Goal: Task Accomplishment & Management: Manage account settings

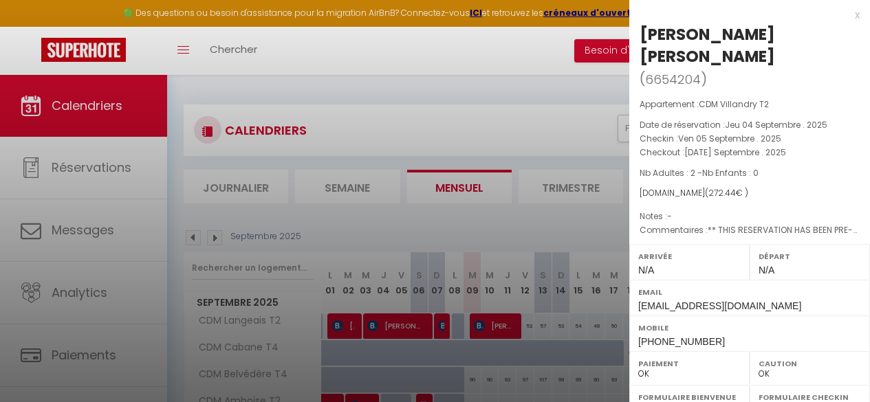
click at [327, 266] on div at bounding box center [435, 201] width 870 height 402
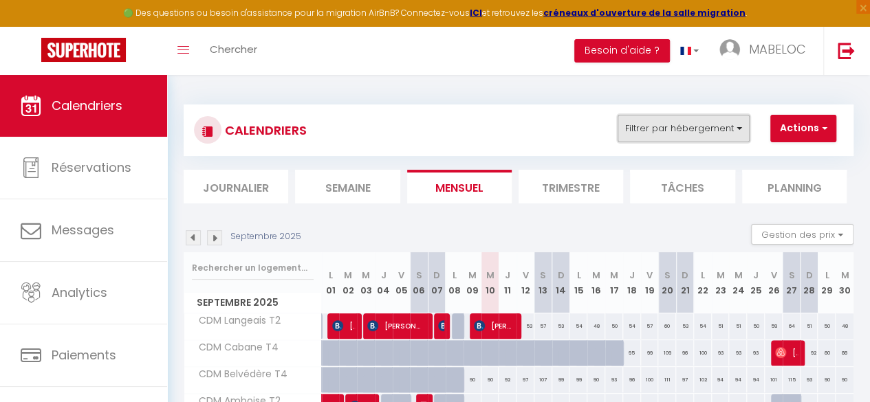
click at [737, 129] on button "Filtrer par hébergement" at bounding box center [684, 129] width 132 height 28
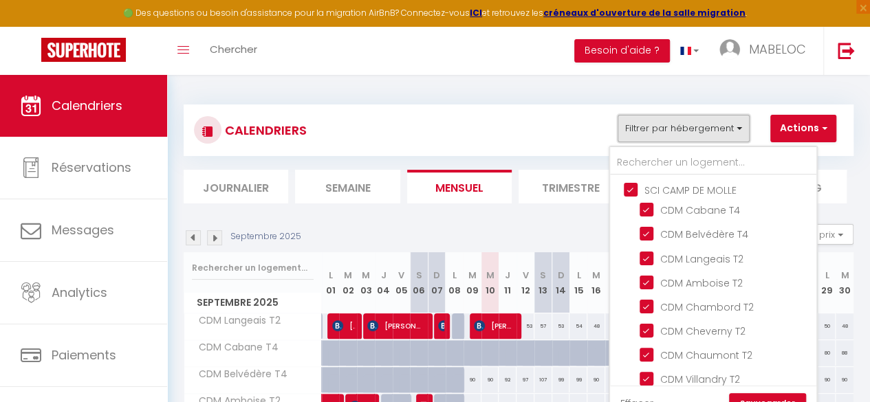
click at [737, 129] on button "Filtrer par hébergement" at bounding box center [684, 129] width 132 height 28
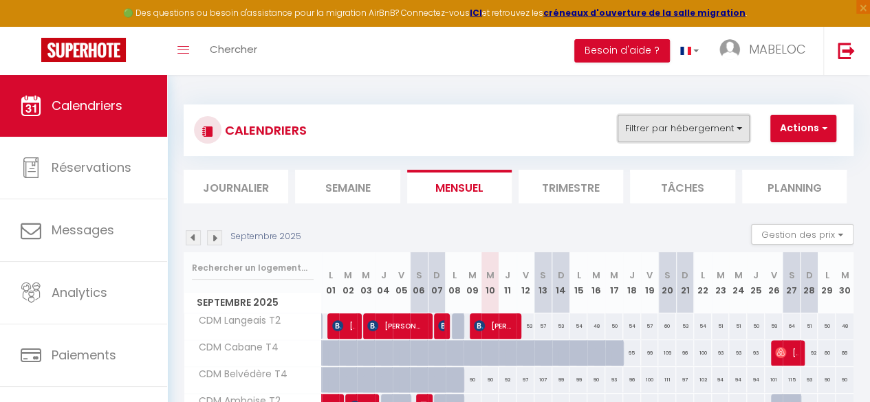
click at [724, 126] on button "Filtrer par hébergement" at bounding box center [684, 129] width 132 height 28
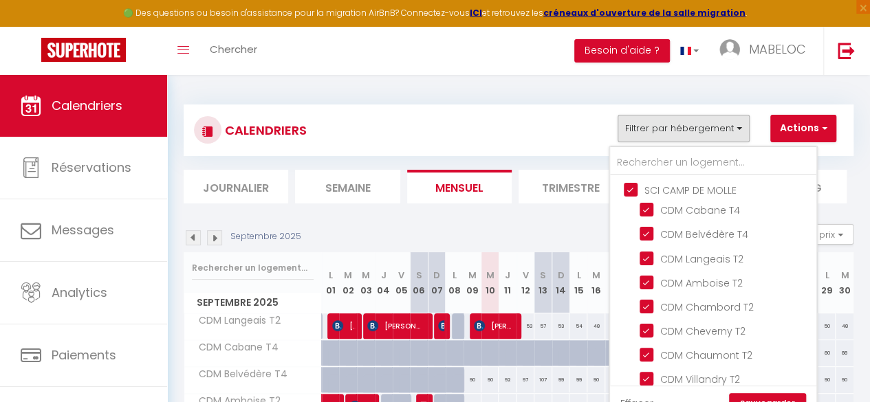
click at [674, 186] on input "SCI CAMP DE MOLLE" at bounding box center [727, 189] width 206 height 14
checkbox input "false"
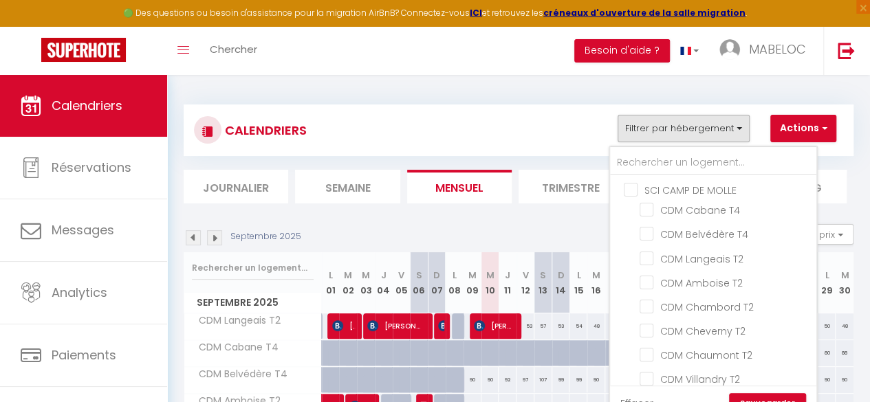
checkbox input "false"
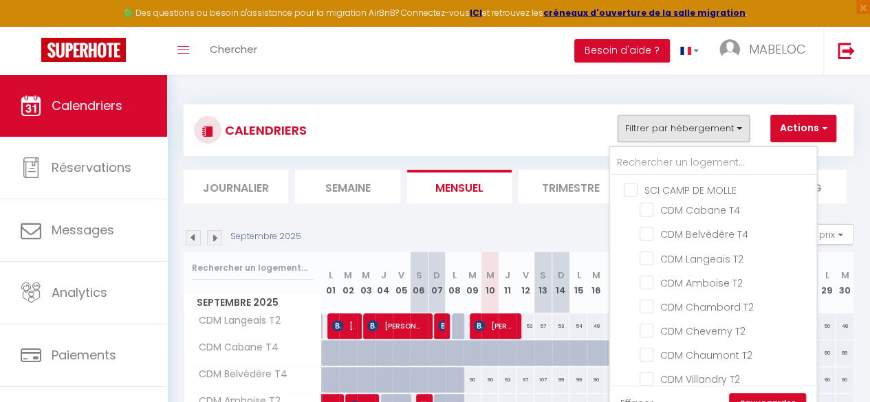
checkbox input "false"
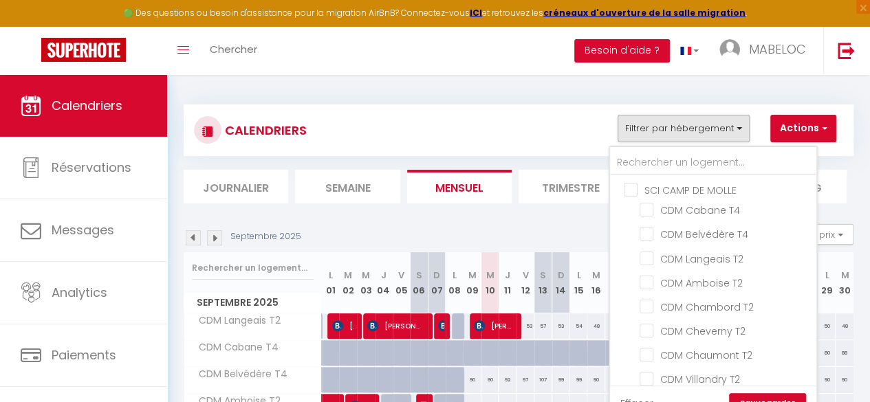
checkbox input "false"
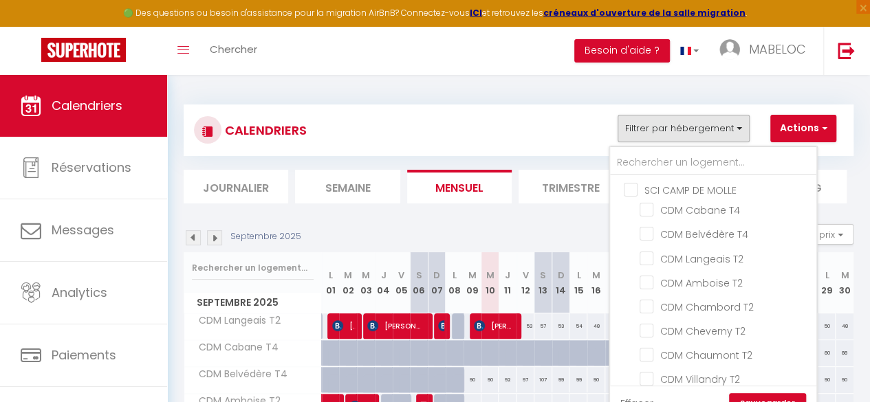
checkbox input "false"
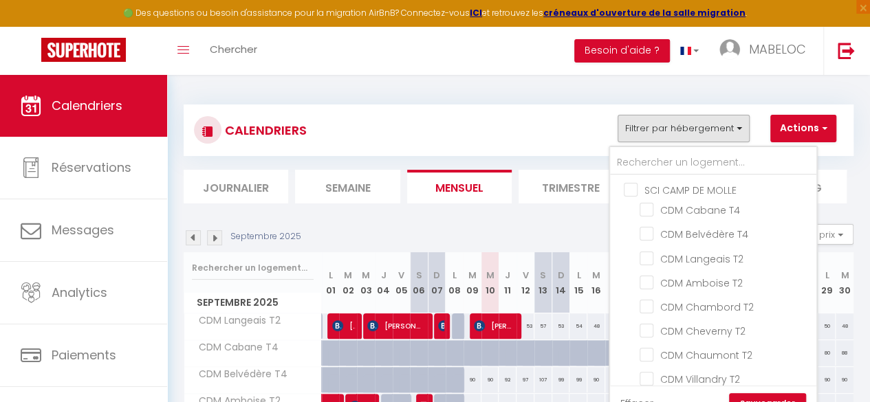
checkbox input "false"
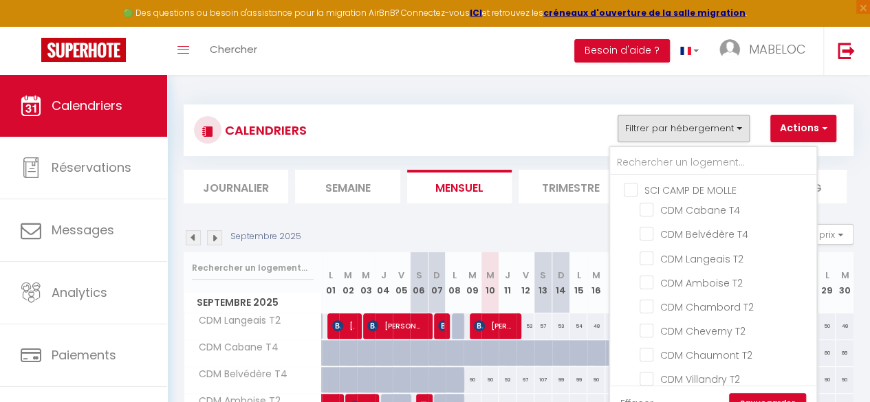
checkbox input "false"
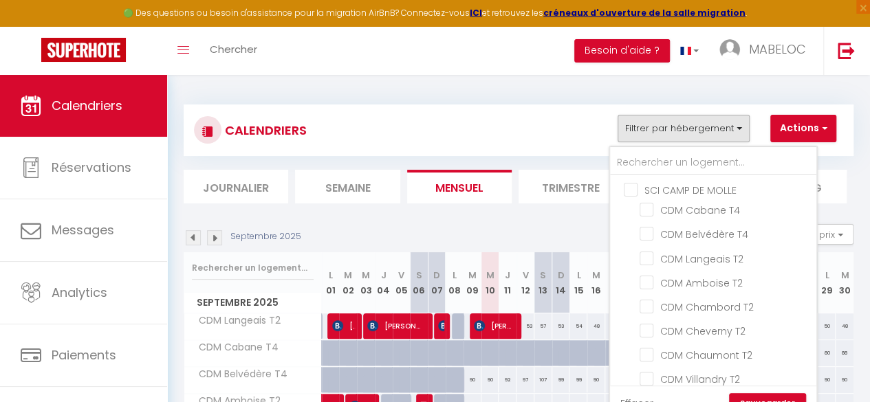
checkbox input "false"
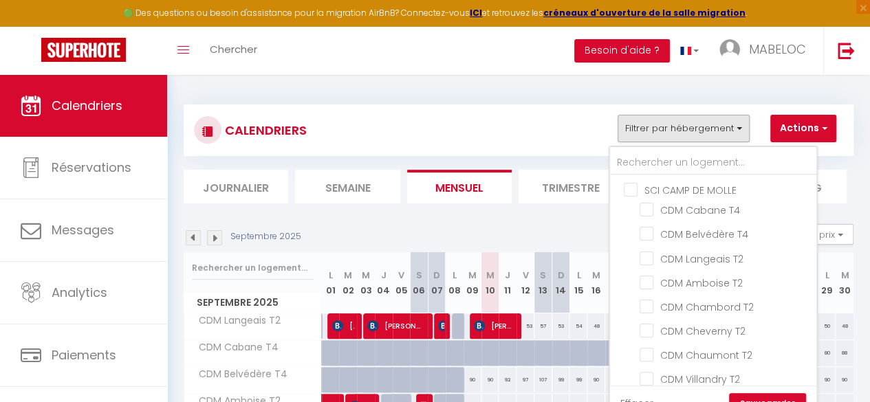
checkbox input "false"
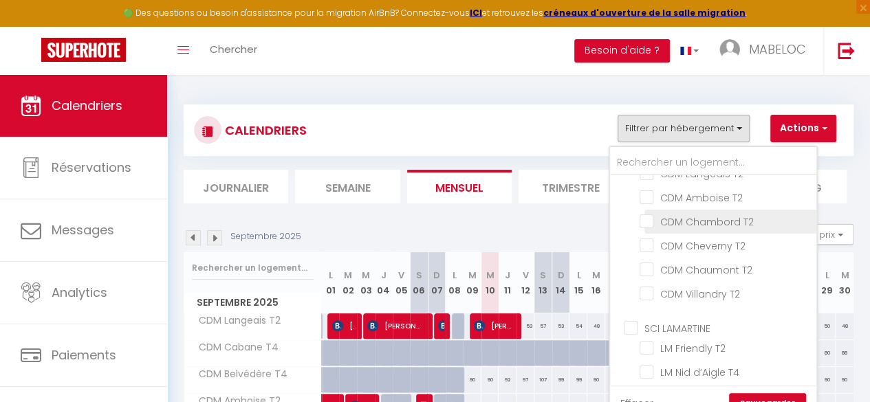
scroll to position [100, 0]
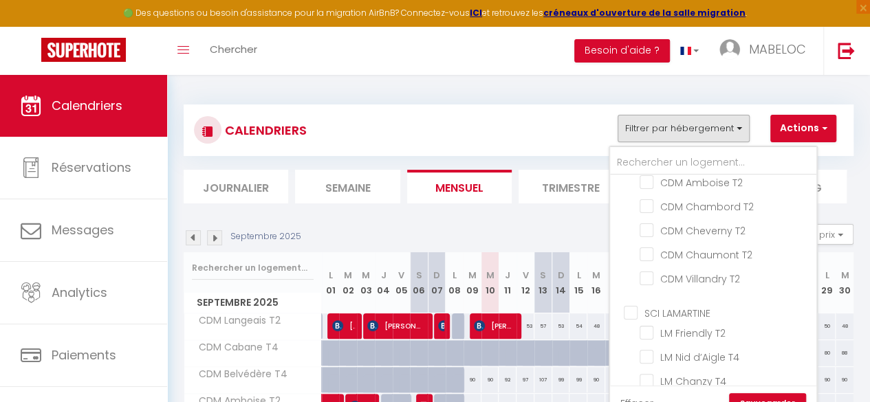
click at [763, 396] on link "Sauvegarder" at bounding box center [767, 404] width 77 height 21
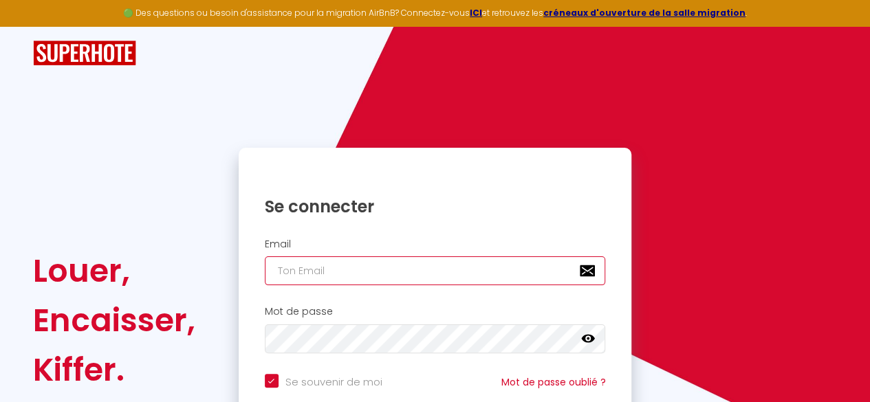
type input "[EMAIL_ADDRESS][DOMAIN_NAME]"
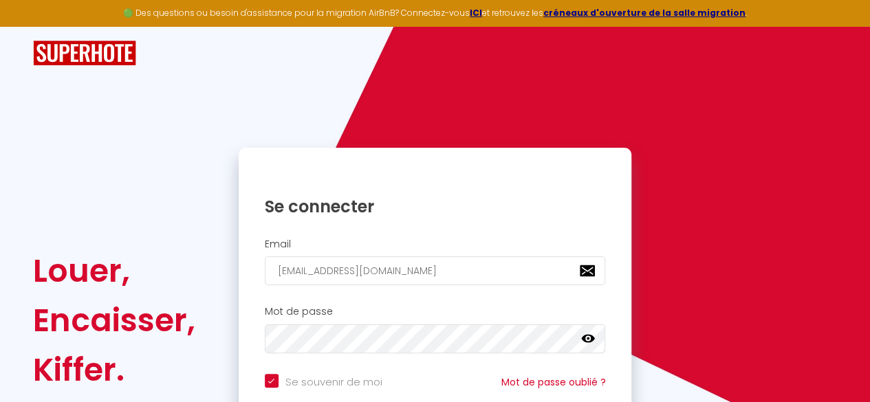
scroll to position [131, 0]
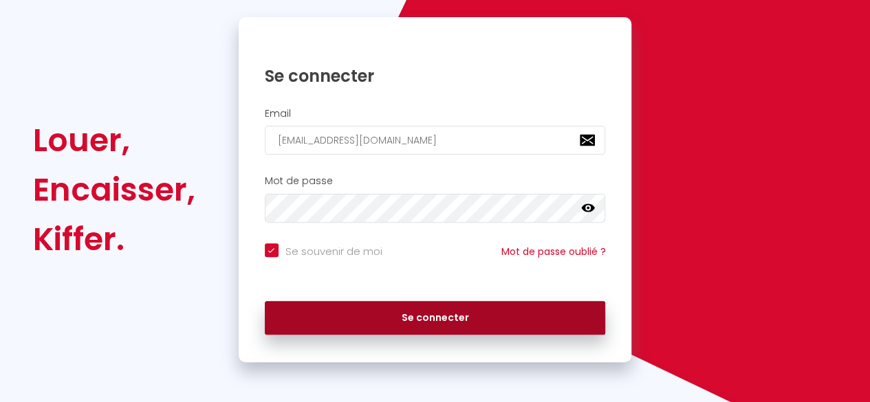
click at [424, 329] on button "Se connecter" at bounding box center [435, 318] width 341 height 34
checkbox input "true"
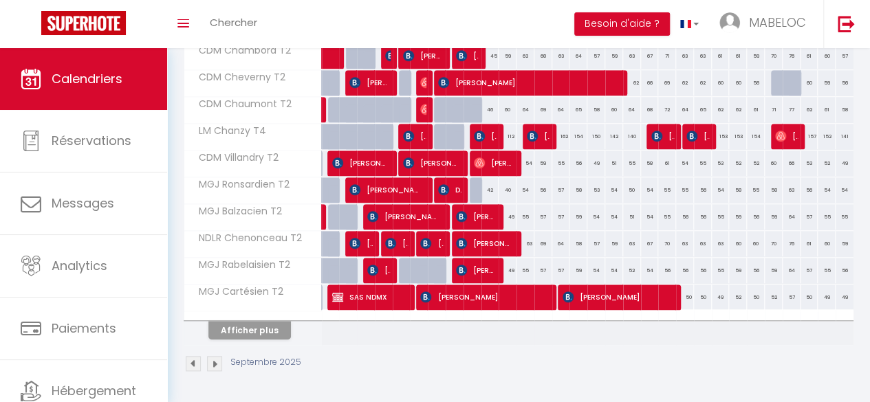
scroll to position [516, 0]
click at [244, 321] on button "Afficher plus" at bounding box center [249, 330] width 83 height 19
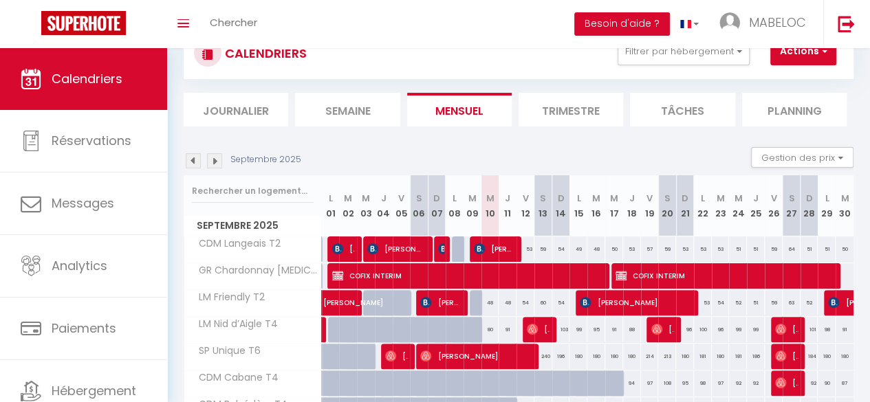
scroll to position [0, 0]
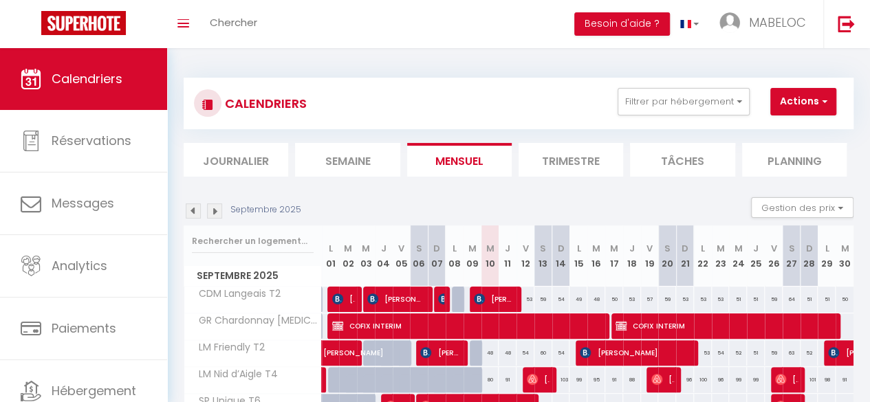
click at [356, 163] on li "Semaine" at bounding box center [347, 160] width 105 height 34
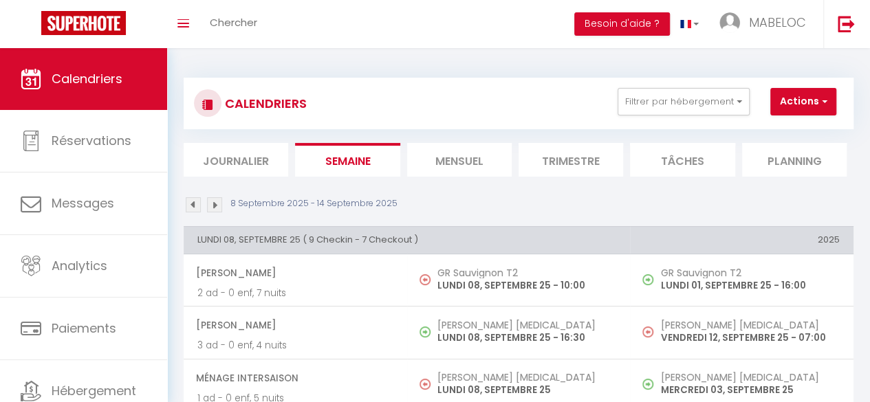
click at [451, 150] on li "Mensuel" at bounding box center [459, 160] width 105 height 34
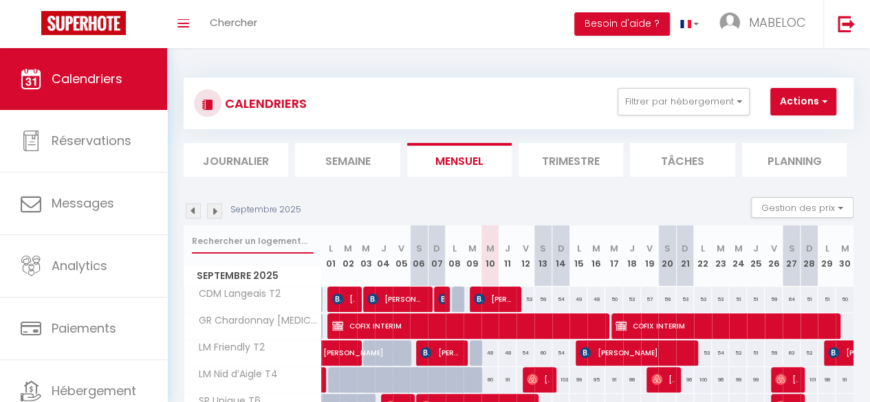
click at [228, 236] on input "text" at bounding box center [253, 241] width 122 height 25
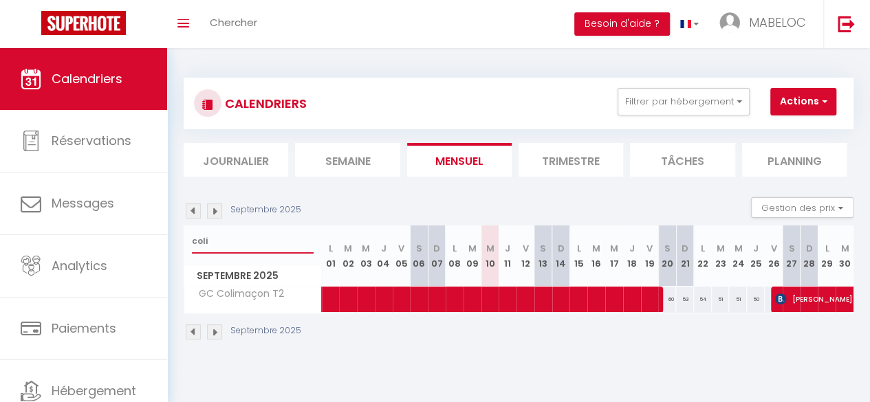
type input "coli"
select select "OK"
select select "0"
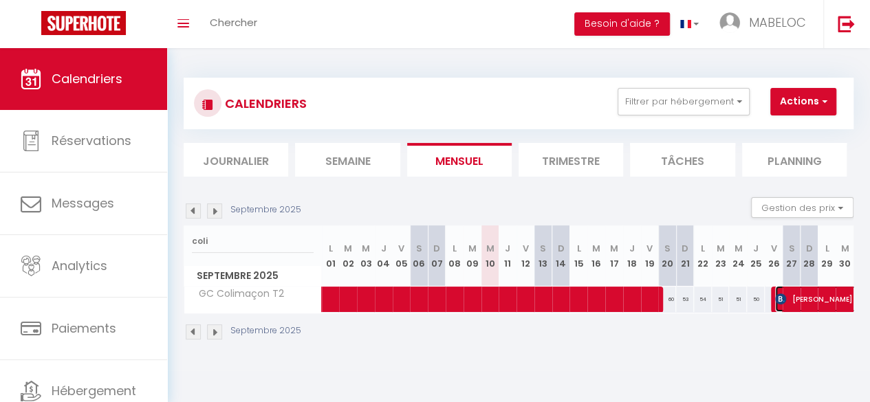
select select "0"
select select "1"
select select
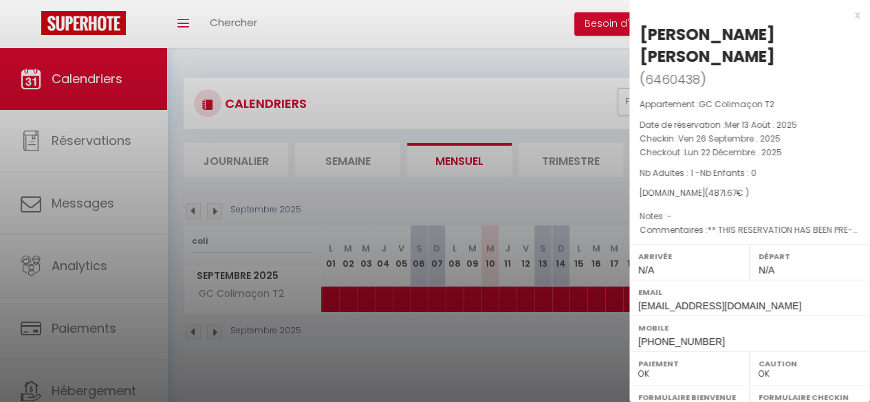
select select "34657"
drag, startPoint x: 831, startPoint y: 34, endPoint x: 643, endPoint y: 34, distance: 188.5
click at [643, 34] on h2 "Lai Hung Rebecca Chan ( 6460438 )" at bounding box center [750, 56] width 220 height 67
copy div "Lai Hung Rebecca Chan"
click at [111, 127] on div at bounding box center [435, 201] width 870 height 402
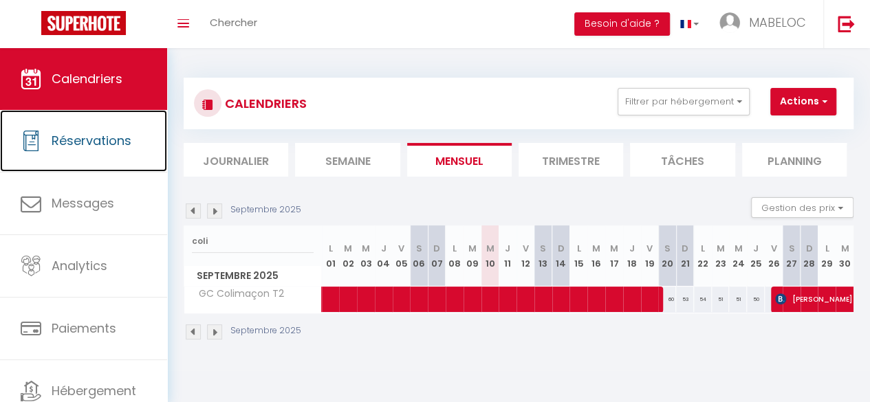
click at [111, 127] on link "Réservations" at bounding box center [83, 141] width 167 height 62
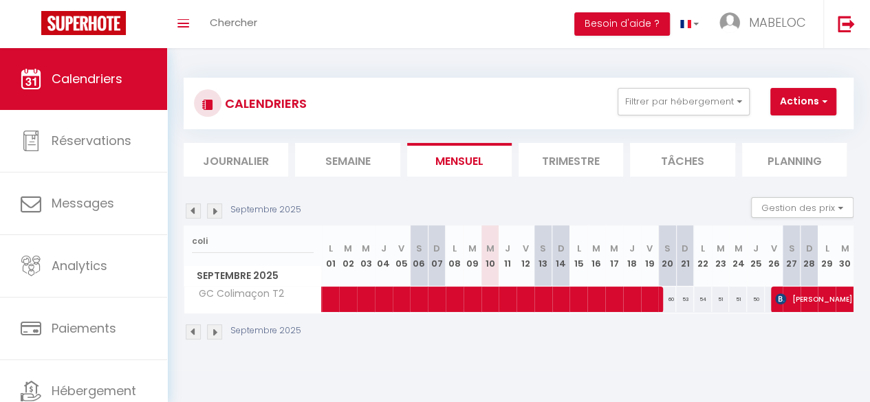
select select "not_cancelled"
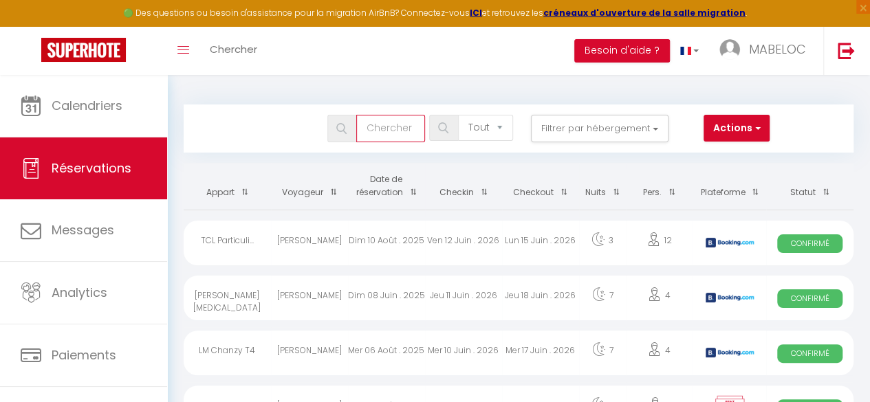
click at [378, 131] on input "text" at bounding box center [390, 129] width 69 height 28
paste input "Lai Hung Rebecca Chan"
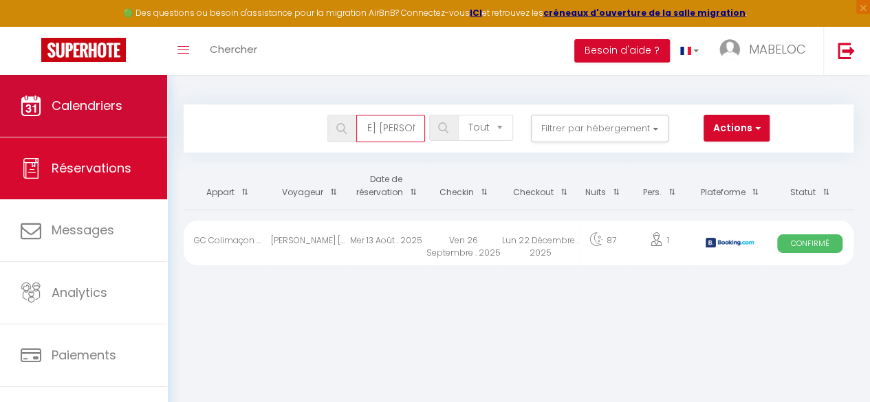
type input "Lai Hung Rebecca Chan"
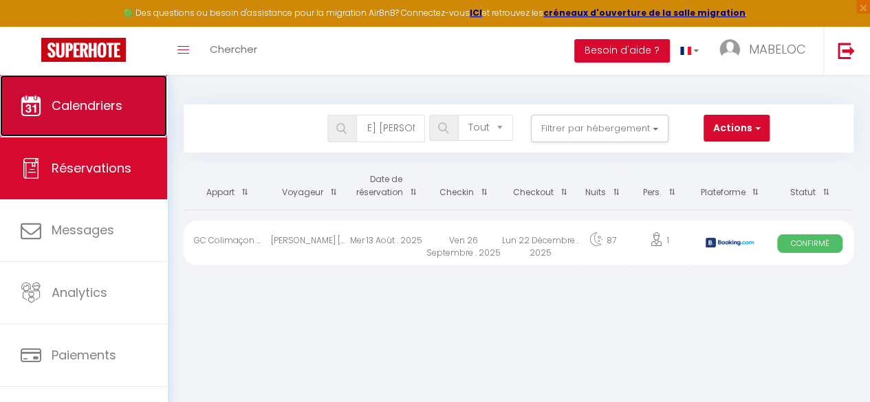
scroll to position [0, 0]
click at [70, 107] on span "Calendriers" at bounding box center [87, 105] width 71 height 17
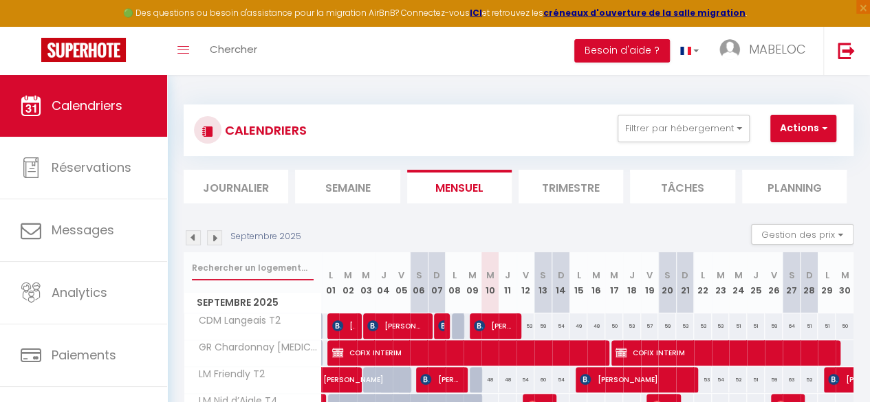
click at [249, 263] on input "text" at bounding box center [253, 268] width 122 height 25
type input "arm"
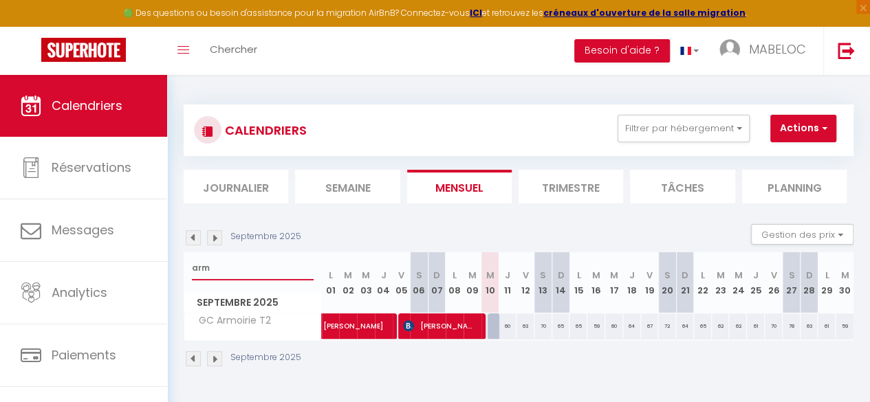
drag, startPoint x: 227, startPoint y: 269, endPoint x: 162, endPoint y: 277, distance: 65.2
click at [162, 277] on div "🟢 Des questions ou besoin d'assistance pour la migration AirBnB? Connectez-vous…" at bounding box center [435, 236] width 870 height 323
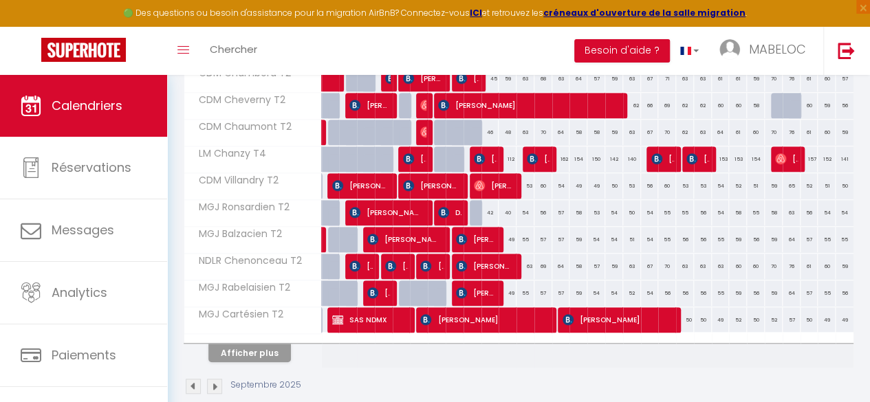
scroll to position [542, 0]
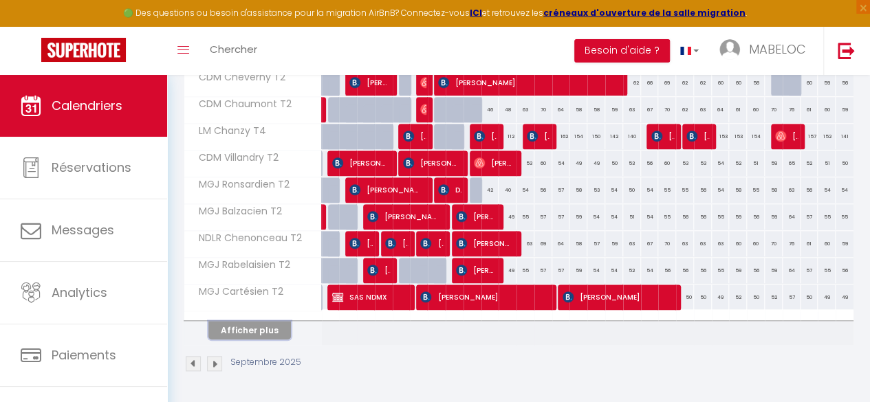
click at [213, 321] on button "Afficher plus" at bounding box center [249, 330] width 83 height 19
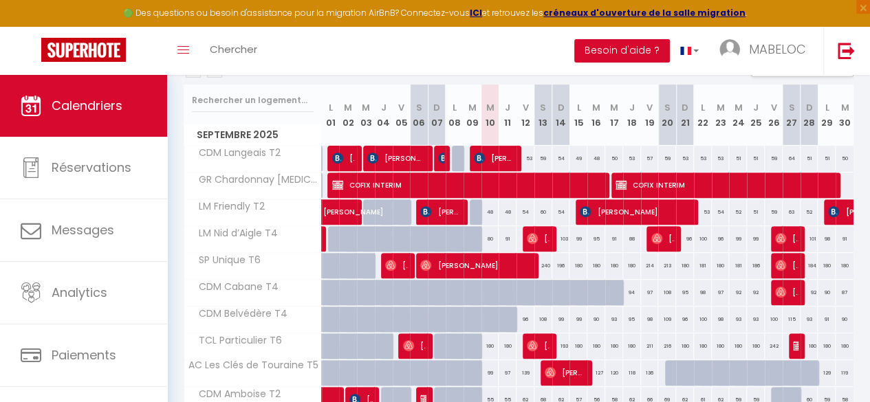
scroll to position [0, 0]
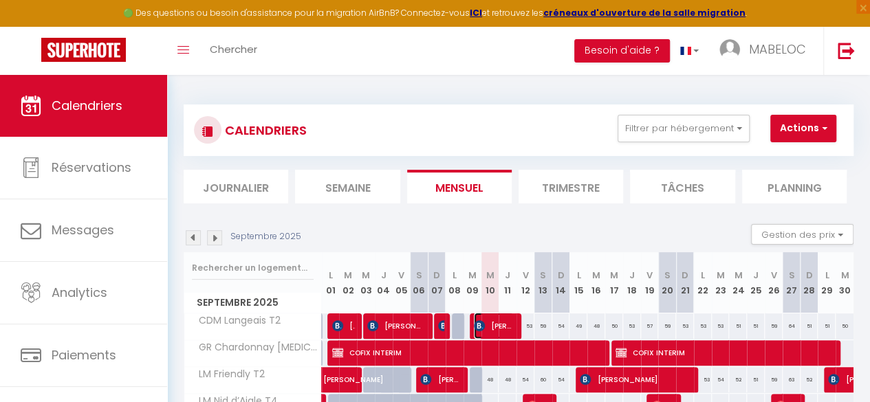
click at [493, 324] on span "[PERSON_NAME]" at bounding box center [494, 326] width 40 height 26
select select "OK"
select select "1"
select select "0"
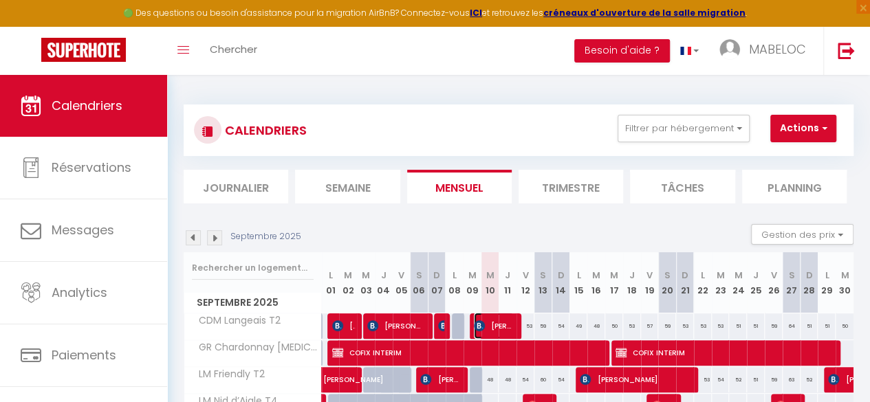
select select "1"
select select
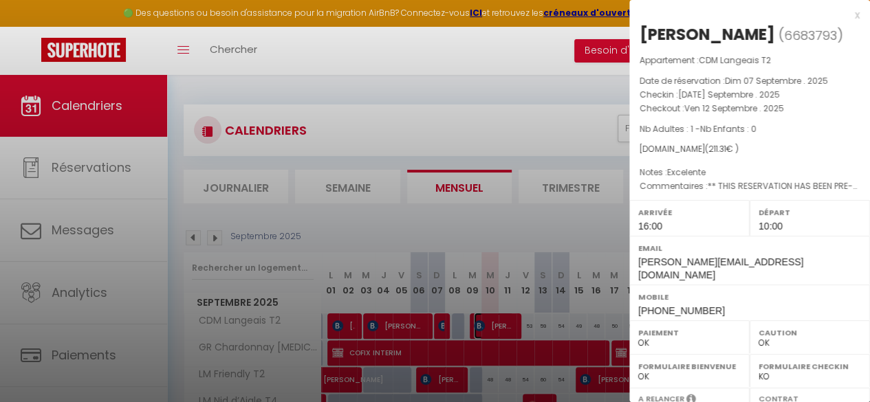
select select "21996"
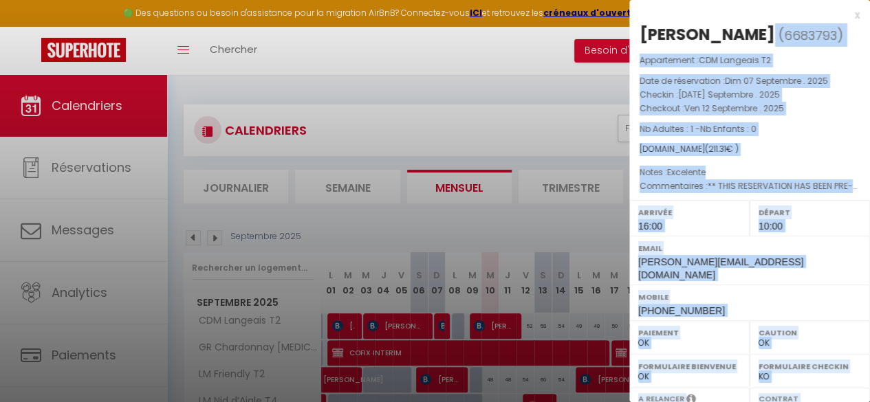
drag, startPoint x: 750, startPoint y: 28, endPoint x: 627, endPoint y: 33, distance: 122.6
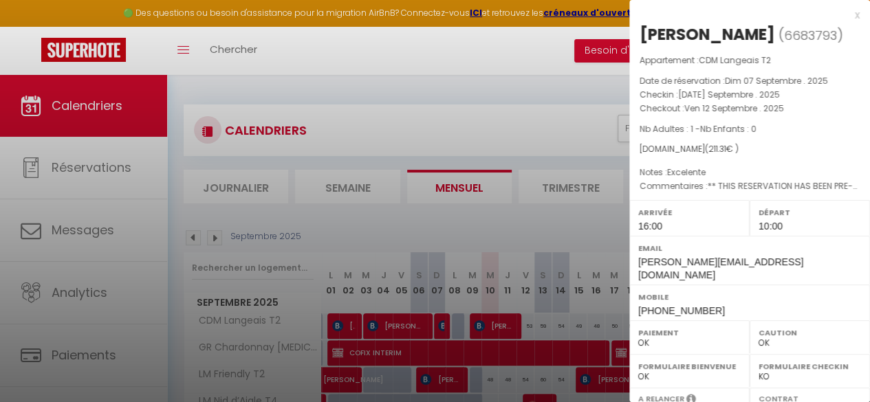
click at [672, 32] on div "[PERSON_NAME]" at bounding box center [708, 34] width 136 height 22
drag, startPoint x: 751, startPoint y: 35, endPoint x: 636, endPoint y: 32, distance: 114.9
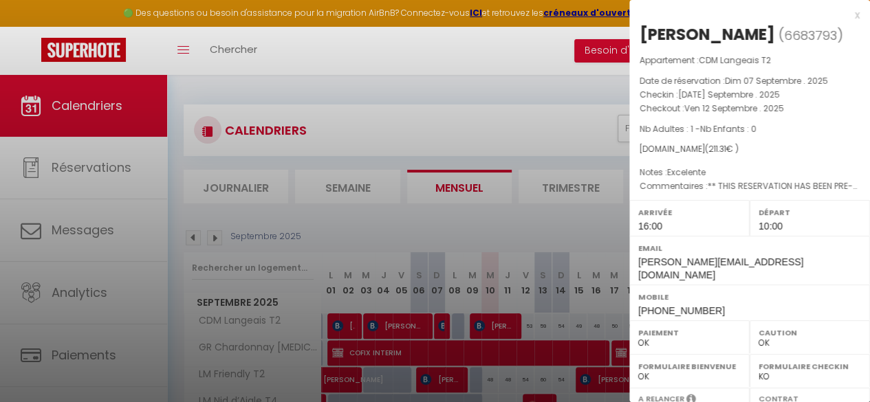
click at [636, 32] on div "paola Romero ( 6683793 ) Appartement : CDM Langeais T2 Date de réservation : Di…" at bounding box center [749, 328] width 241 height 610
copy div "[PERSON_NAME]"
drag, startPoint x: 702, startPoint y: 298, endPoint x: 638, endPoint y: 299, distance: 64.0
click at [638, 299] on div "Mobile +34634941349" at bounding box center [749, 303] width 241 height 36
copy span "+34634941349"
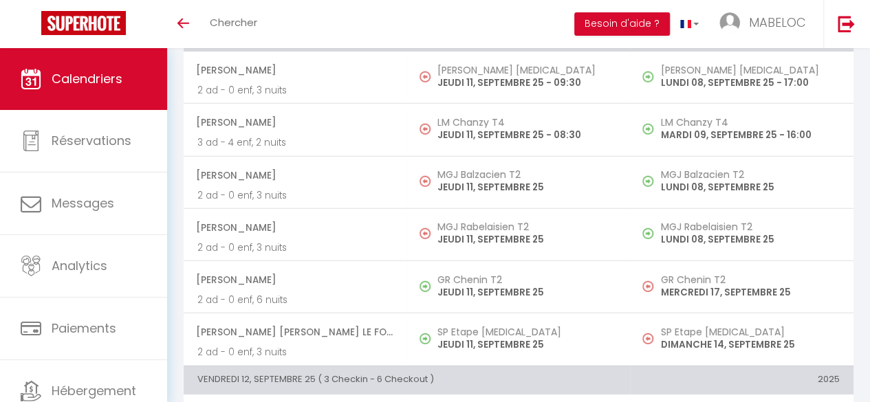
scroll to position [1809, 0]
